Goal: Navigation & Orientation: Find specific page/section

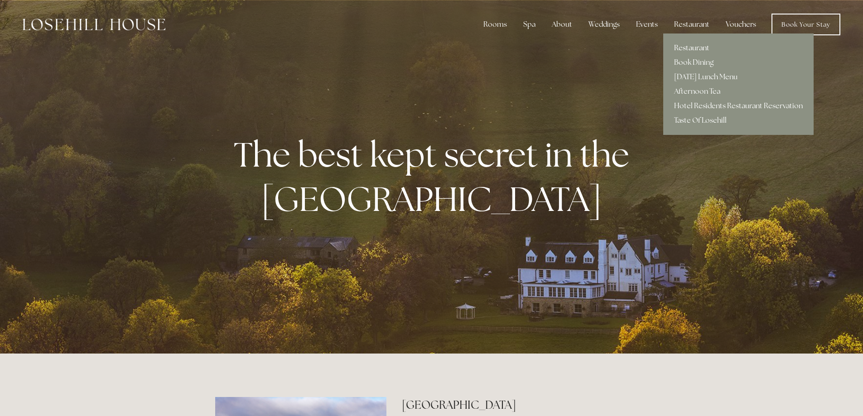
click at [689, 45] on link "Restaurant" at bounding box center [738, 48] width 150 height 14
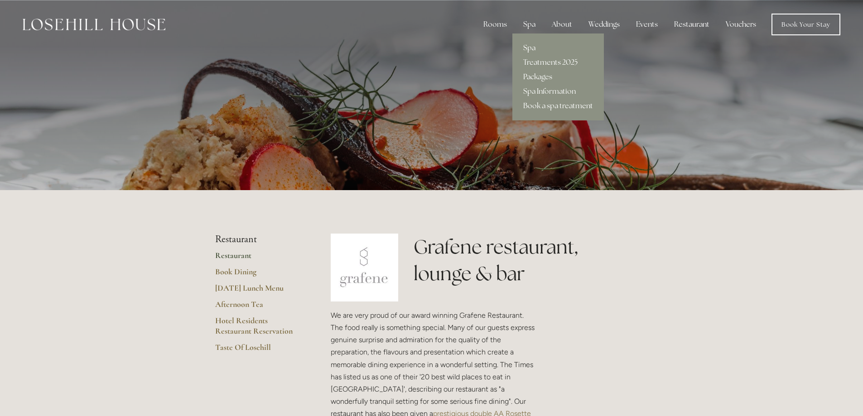
click at [529, 44] on link "Spa" at bounding box center [558, 48] width 92 height 14
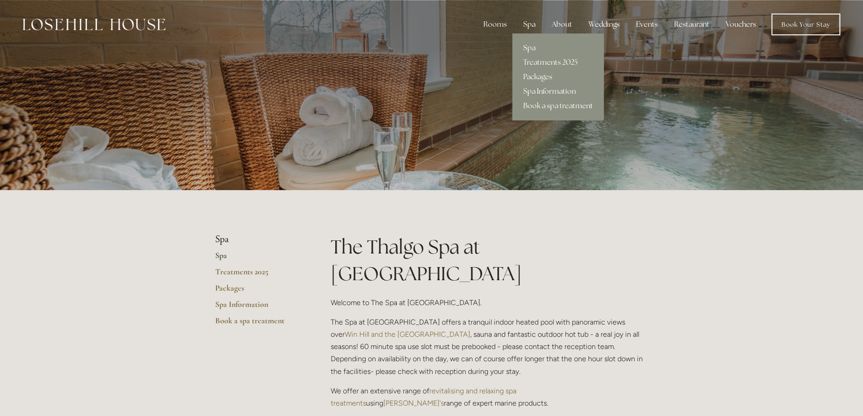
click at [539, 88] on link "Spa Information" at bounding box center [558, 91] width 92 height 14
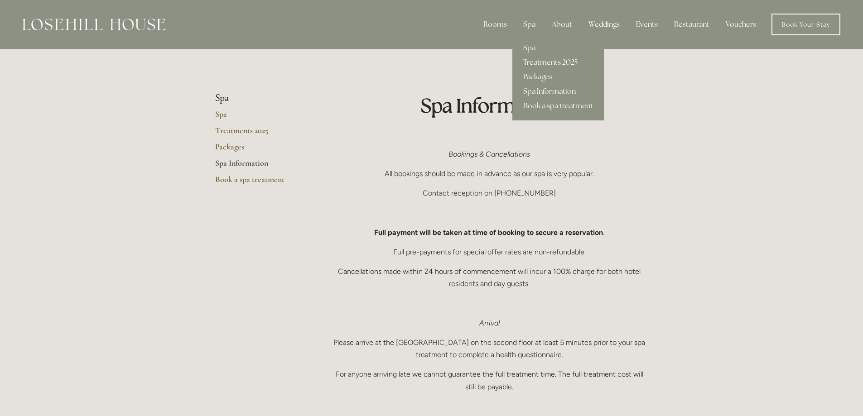
click at [532, 45] on link "Spa" at bounding box center [558, 48] width 92 height 14
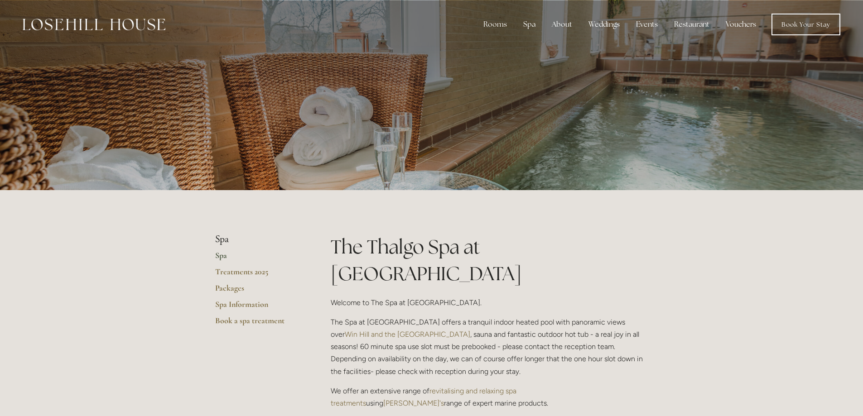
click at [165, 101] on div at bounding box center [431, 95] width 863 height 190
